Goal: Task Accomplishment & Management: Manage account settings

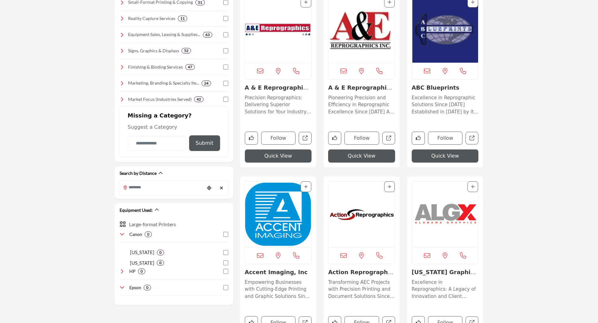
scroll to position [188, 0]
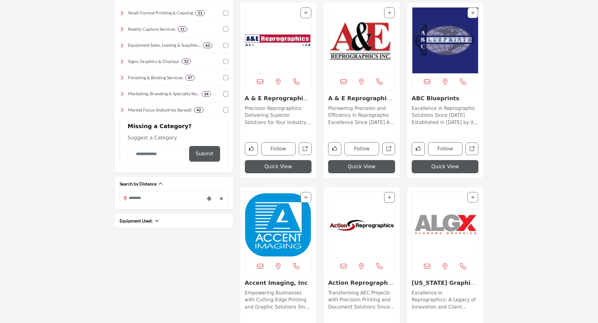
scroll to position [188, 0]
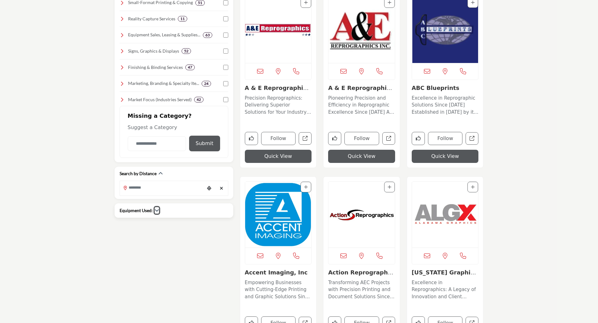
click at [157, 210] on icon "button" at bounding box center [157, 210] width 4 height 4
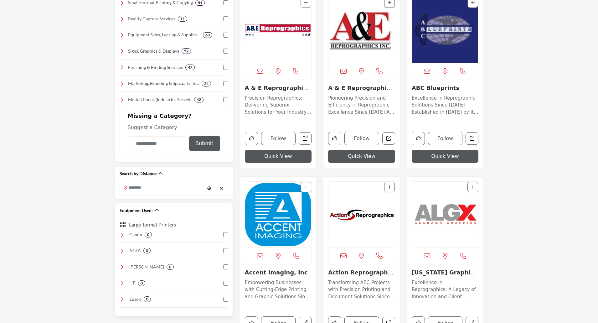
click at [121, 235] on icon at bounding box center [122, 234] width 5 height 5
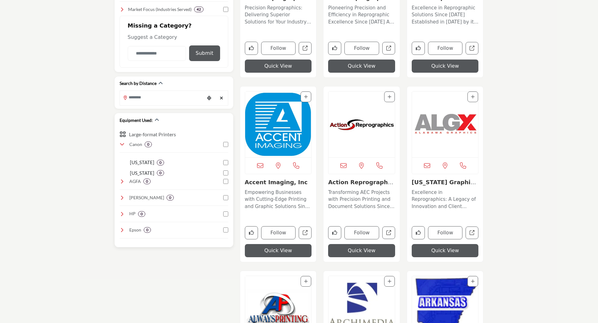
scroll to position [282, 0]
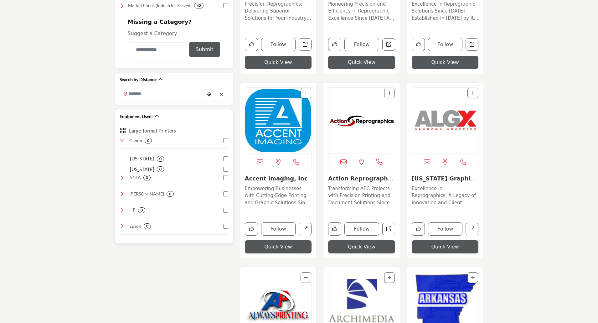
click at [122, 179] on icon at bounding box center [122, 177] width 5 height 5
click at [122, 177] on icon at bounding box center [122, 177] width 5 height 5
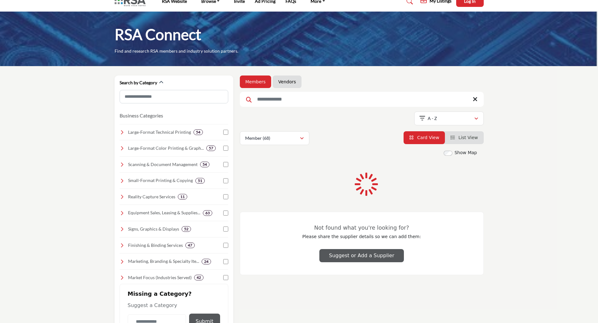
scroll to position [0, 0]
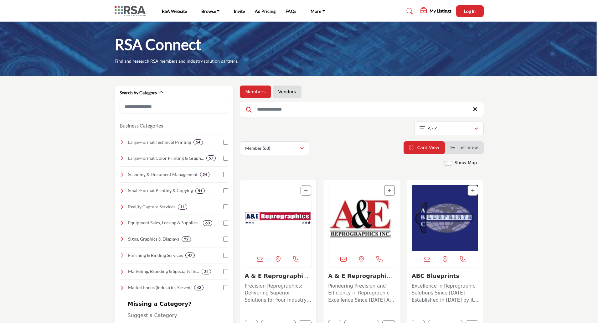
click at [281, 109] on input "Search Keyword" at bounding box center [362, 109] width 244 height 15
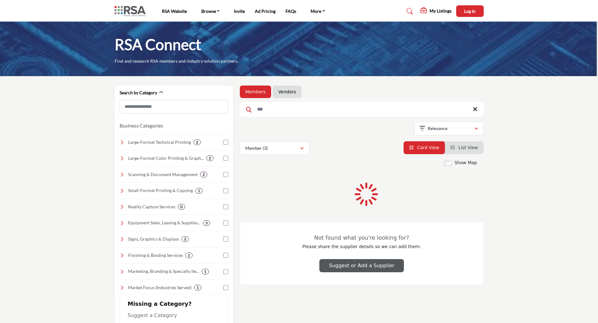
type input "***"
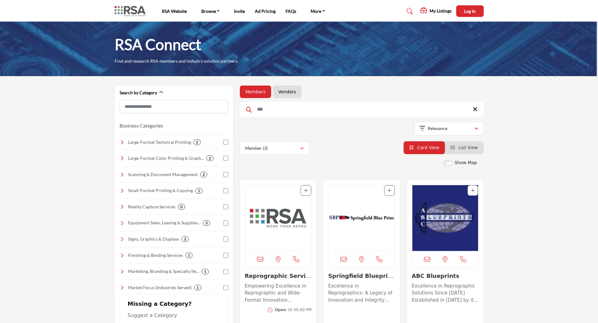
click at [288, 218] on img "Open Listing in new tab" at bounding box center [278, 218] width 66 height 66
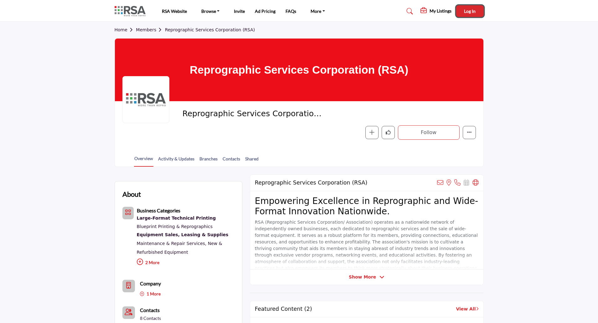
click at [473, 12] on span "Log In" at bounding box center [470, 10] width 12 height 5
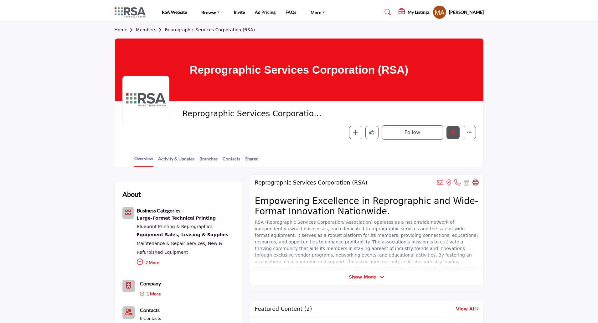
click at [453, 133] on icon "Edit company" at bounding box center [452, 132] width 5 height 5
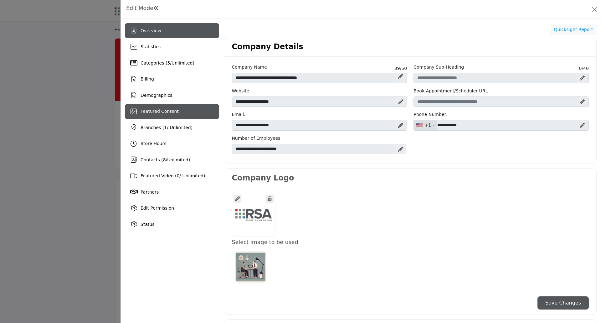
click at [146, 114] on span "Featured Content" at bounding box center [160, 111] width 38 height 5
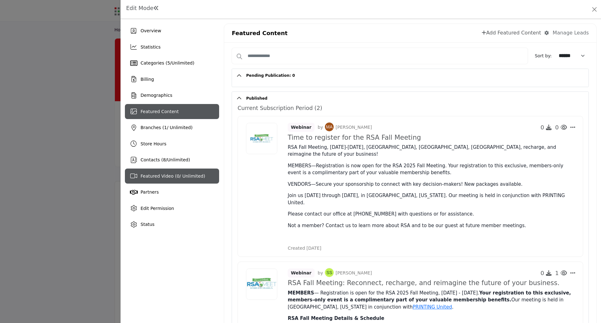
click at [174, 179] on div "Featured Video ( 0 / Unlimited)" at bounding box center [172, 175] width 94 height 15
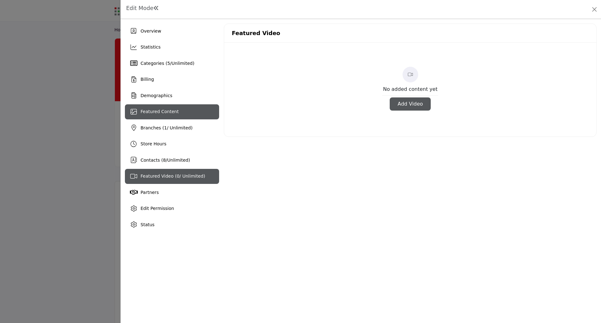
click at [188, 107] on div "Featured Content" at bounding box center [172, 111] width 94 height 15
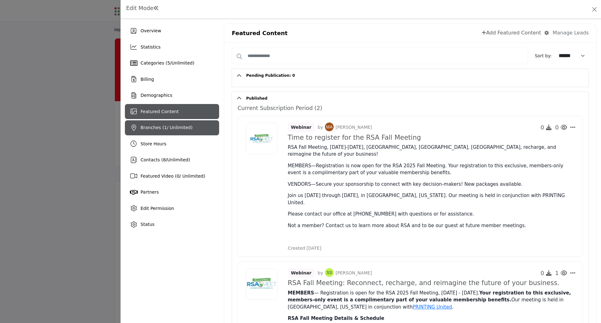
click at [171, 124] on div "Branches ( 1 / Unlimited)" at bounding box center [167, 127] width 52 height 7
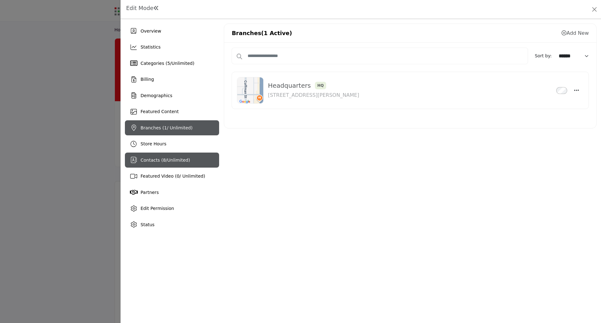
drag, startPoint x: 168, startPoint y: 161, endPoint x: 190, endPoint y: 165, distance: 22.5
click at [168, 161] on span "Unlimited" at bounding box center [177, 159] width 21 height 5
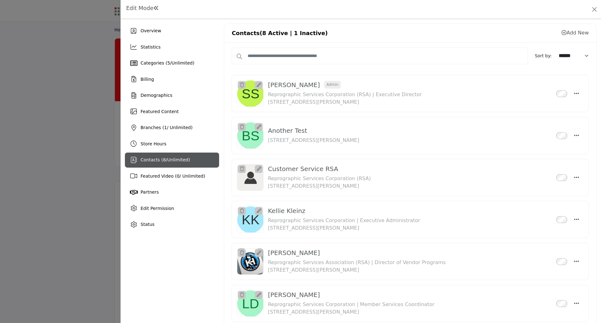
click at [177, 162] on span "Unlimited" at bounding box center [177, 159] width 21 height 5
click at [53, 188] on div at bounding box center [300, 161] width 601 height 323
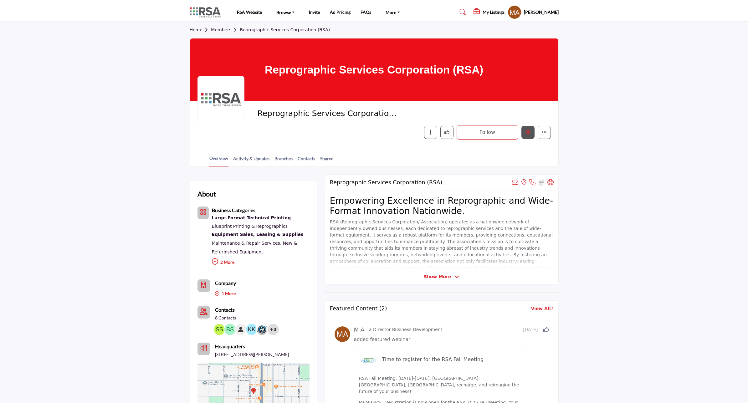
click at [528, 134] on icon "Edit company" at bounding box center [528, 132] width 5 height 5
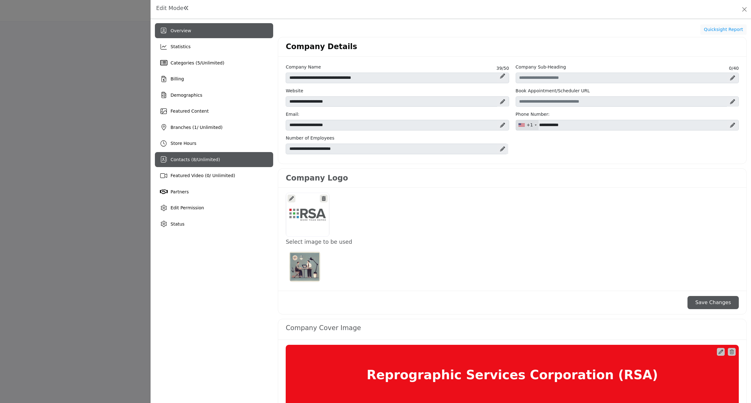
click at [172, 152] on div "Contacts ( 8 / Unlimited )" at bounding box center [214, 159] width 118 height 15
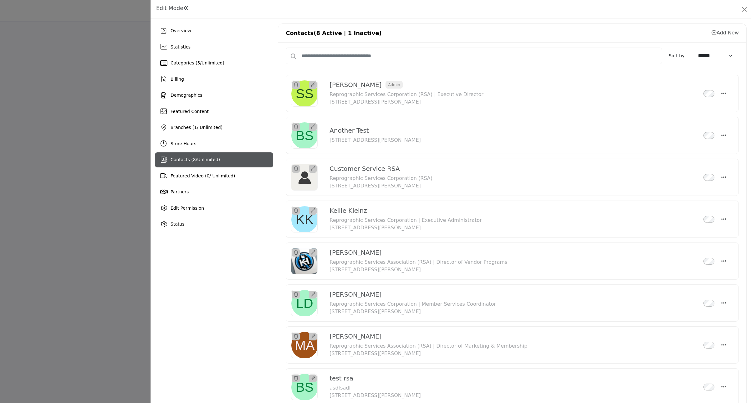
click at [601, 33] on icon at bounding box center [714, 32] width 5 height 5
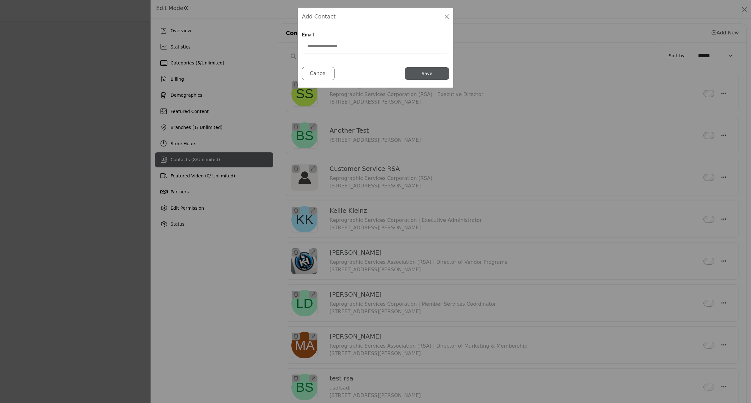
click at [328, 47] on input "email" at bounding box center [375, 46] width 147 height 15
click at [446, 17] on button "Close Modal" at bounding box center [447, 16] width 9 height 9
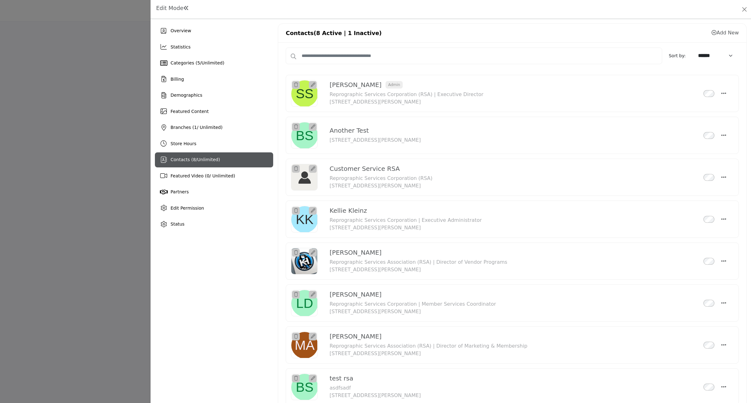
click at [601, 32] on icon at bounding box center [714, 32] width 5 height 5
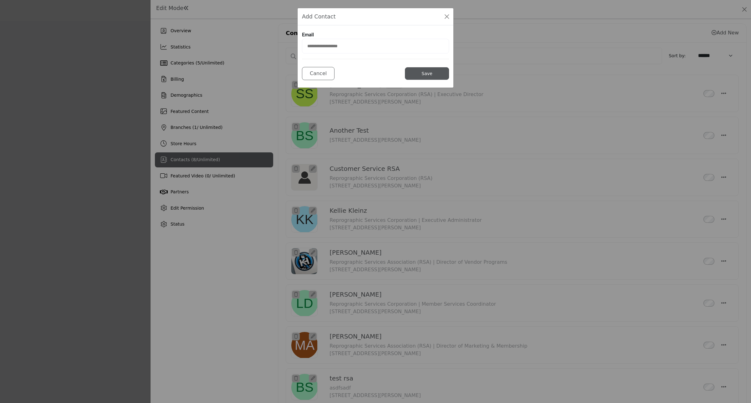
click at [345, 47] on input "email" at bounding box center [375, 46] width 147 height 15
type input "**********"
click at [417, 77] on button "Save" at bounding box center [427, 73] width 44 height 13
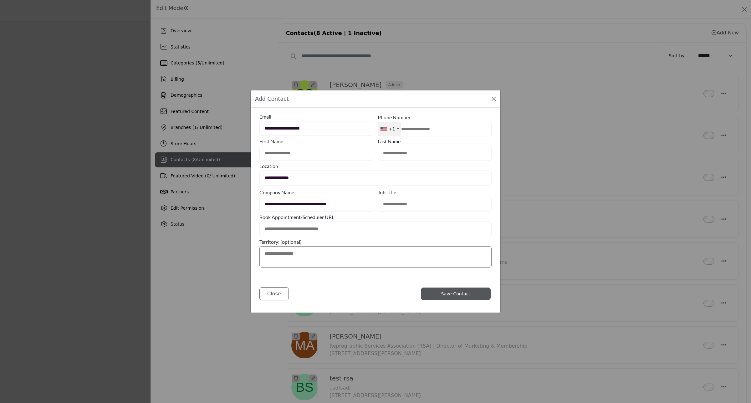
click at [287, 204] on input "**********" at bounding box center [316, 204] width 114 height 15
drag, startPoint x: 346, startPoint y: 206, endPoint x: 239, endPoint y: 213, distance: 107.3
click at [239, 213] on div "**********" at bounding box center [375, 201] width 751 height 403
click at [349, 200] on input "**********" at bounding box center [316, 204] width 114 height 15
click at [298, 153] on input "text" at bounding box center [316, 153] width 114 height 15
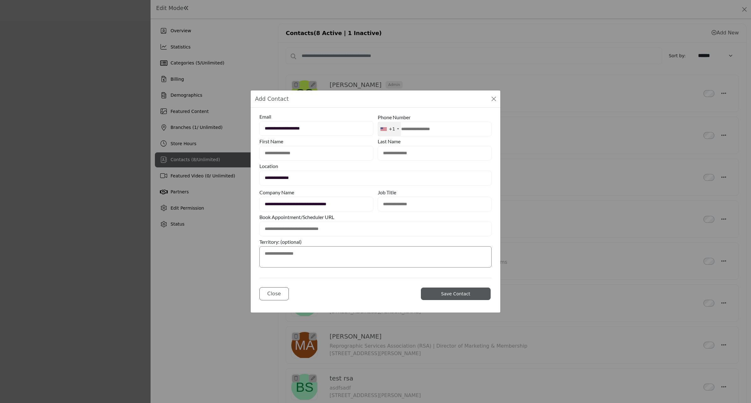
click at [395, 236] on input "text" at bounding box center [375, 229] width 232 height 15
click at [282, 154] on input "text" at bounding box center [316, 153] width 114 height 15
type input "********"
type input "****"
click at [298, 249] on textarea at bounding box center [375, 256] width 232 height 21
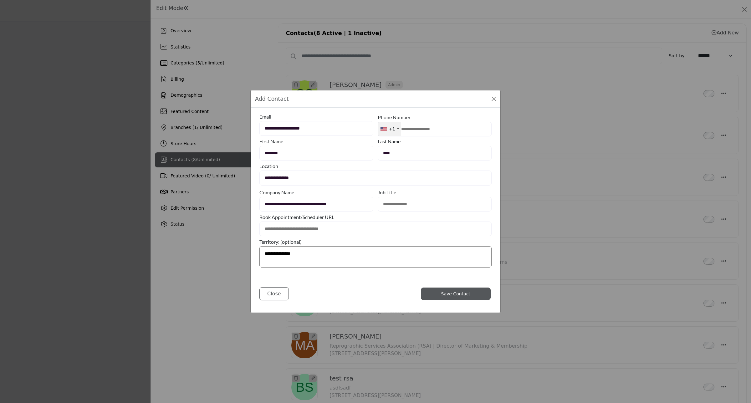
type textarea "**********"
click at [417, 203] on input "text" at bounding box center [435, 204] width 114 height 15
type input "*"
type input "**********"
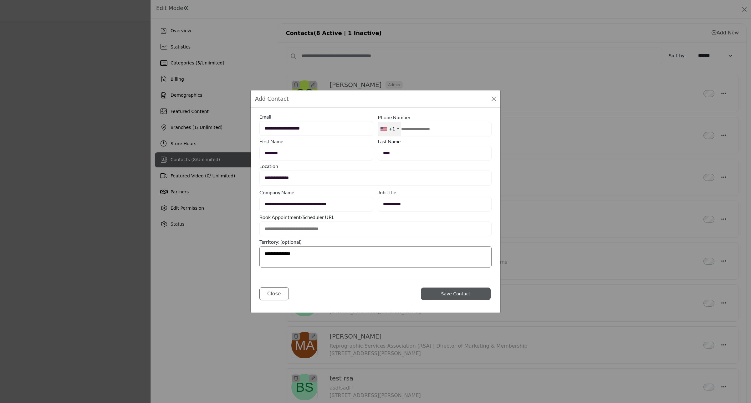
click at [445, 295] on span "Save Contact" at bounding box center [455, 293] width 29 height 5
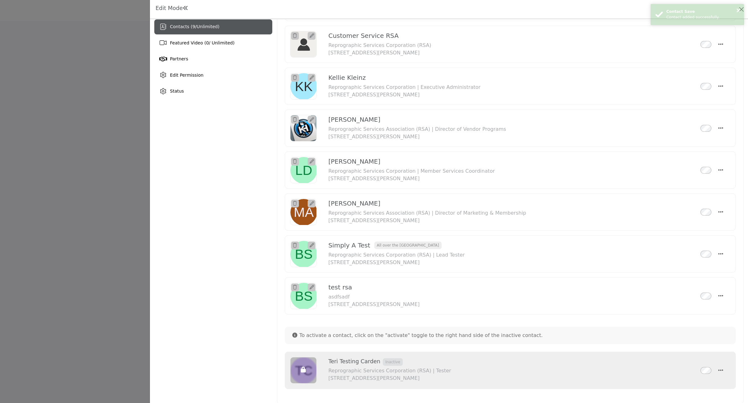
scroll to position [141, 0]
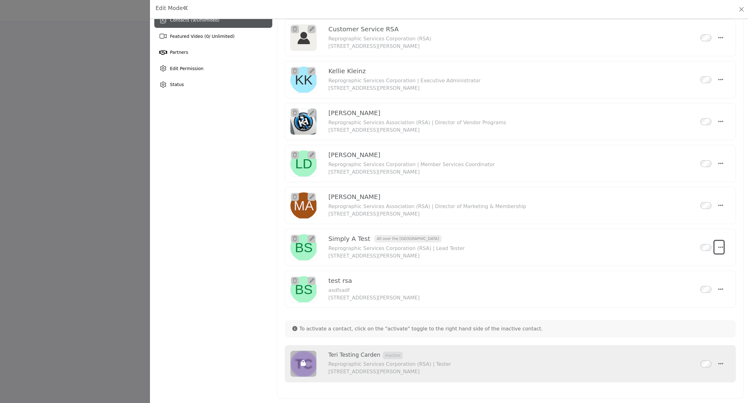
click at [601, 249] on button "Select Droddown options" at bounding box center [719, 247] width 9 height 13
drag, startPoint x: 685, startPoint y: 275, endPoint x: 641, endPoint y: 280, distance: 43.9
click at [601, 275] on link "Edit Contact" at bounding box center [690, 277] width 61 height 11
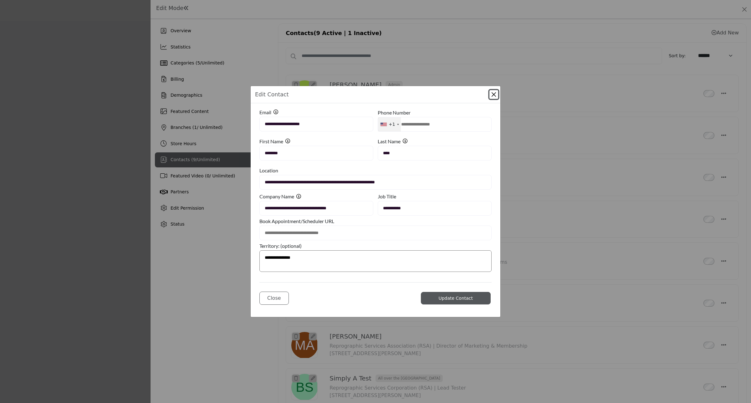
click at [494, 94] on button "Close Modal" at bounding box center [494, 94] width 9 height 9
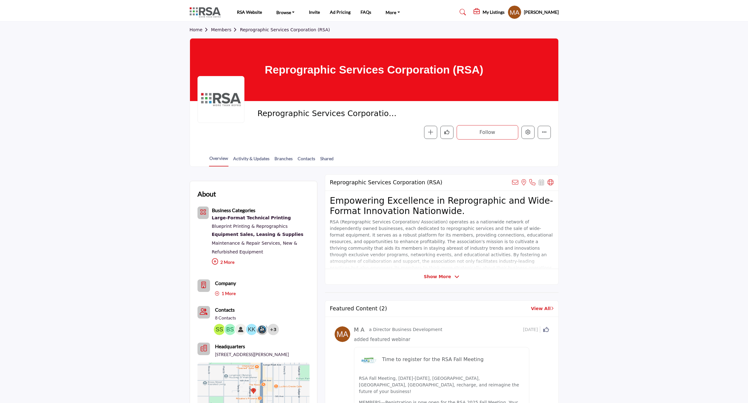
click at [104, 206] on div at bounding box center [374, 201] width 748 height 403
